Goal: Information Seeking & Learning: Learn about a topic

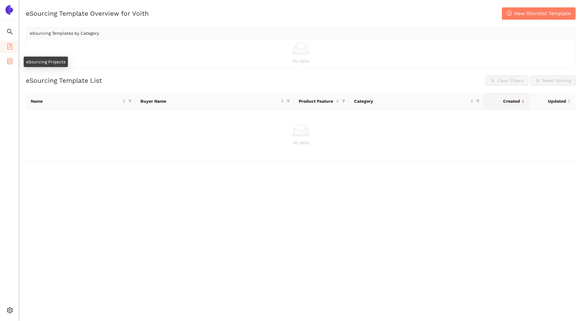
click at [7, 59] on icon "container" at bounding box center [9, 61] width 5 height 6
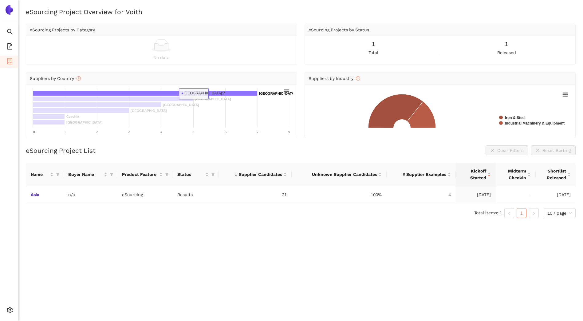
click at [210, 93] on rect at bounding box center [145, 93] width 225 height 5
click at [197, 94] on rect at bounding box center [145, 93] width 225 height 5
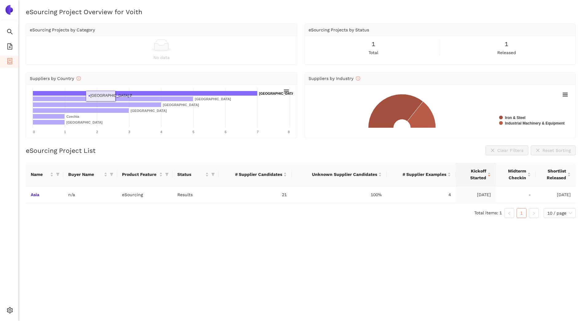
click at [101, 96] on rect at bounding box center [161, 111] width 263 height 46
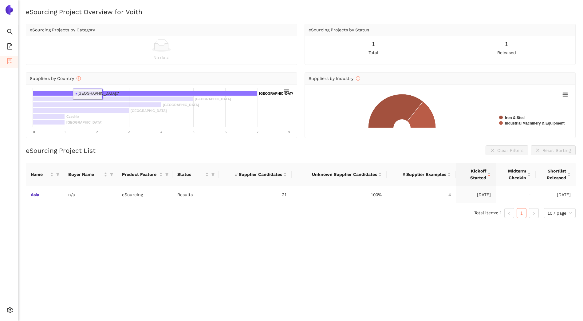
click at [105, 94] on rect at bounding box center [145, 93] width 225 height 5
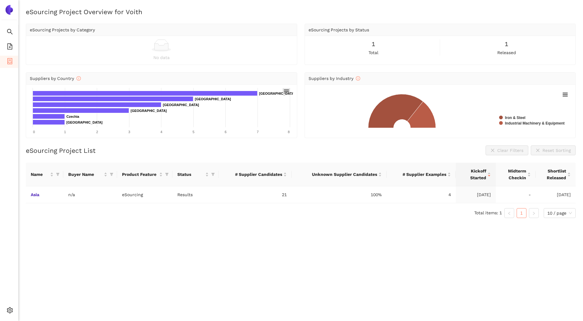
click at [286, 91] on icon at bounding box center [286, 91] width 4 height 3
click at [275, 259] on div "eSourcing Project Overview for Voith eSourcing Projects by Category No data eSo…" at bounding box center [300, 167] width 565 height 321
click at [0, 0] on link "Asia" at bounding box center [0, 0] width 0 height 0
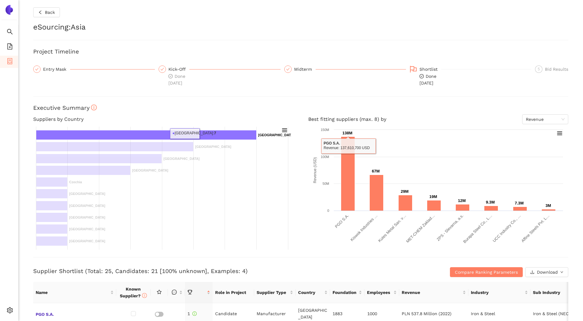
click at [201, 133] on rect at bounding box center [146, 135] width 220 height 10
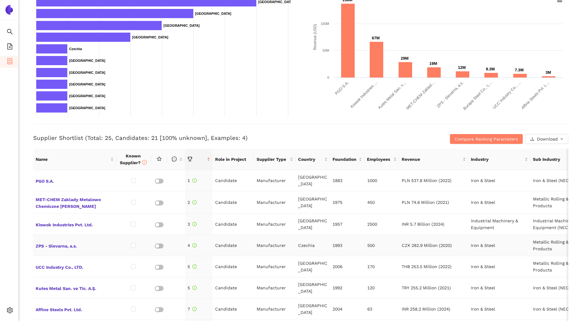
scroll to position [133, 0]
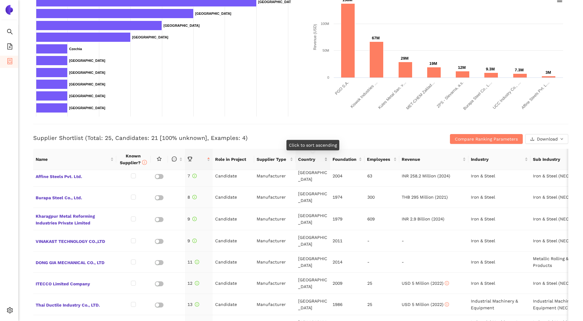
click at [325, 163] on div "Country" at bounding box center [313, 159] width 30 height 7
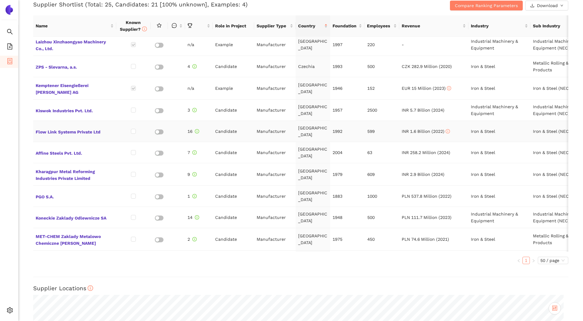
scroll to position [0, 0]
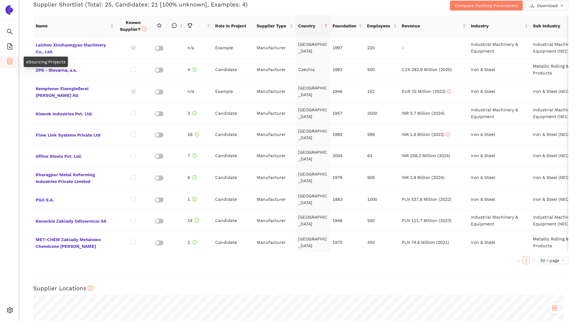
click at [9, 62] on icon "container" at bounding box center [10, 61] width 6 height 6
